Goal: Navigation & Orientation: Find specific page/section

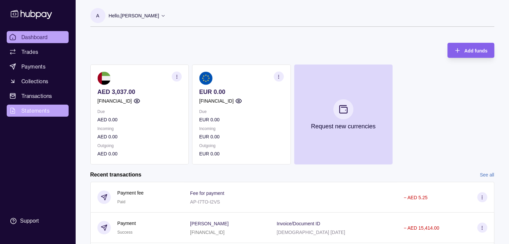
click at [37, 110] on span "Statements" at bounding box center [35, 111] width 28 height 8
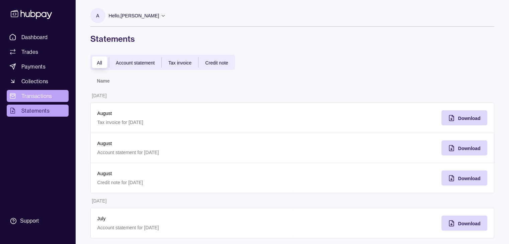
click at [44, 91] on link "Transactions" at bounding box center [38, 96] width 62 height 12
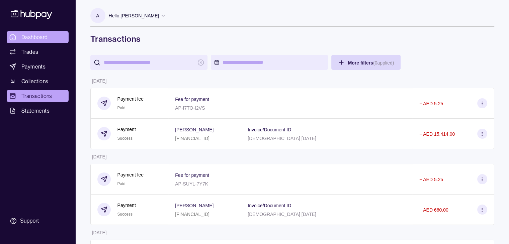
click at [29, 37] on span "Dashboard" at bounding box center [34, 37] width 26 height 8
